Goal: Register for event/course

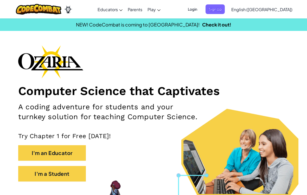
click at [78, 175] on button "I'm a Student" at bounding box center [52, 174] width 68 height 16
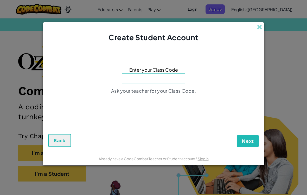
click at [262, 30] on span at bounding box center [259, 26] width 5 height 5
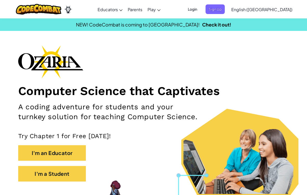
click at [200, 11] on span "Login" at bounding box center [193, 9] width 16 height 10
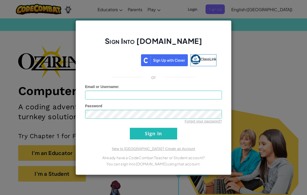
click at [128, 62] on div "Sign in with Google. Opens in new tab" at bounding box center [114, 59] width 48 height 11
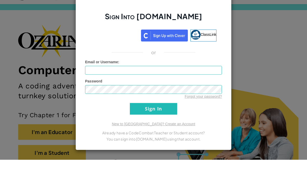
scroll to position [21, 0]
